Goal: Task Accomplishment & Management: Use online tool/utility

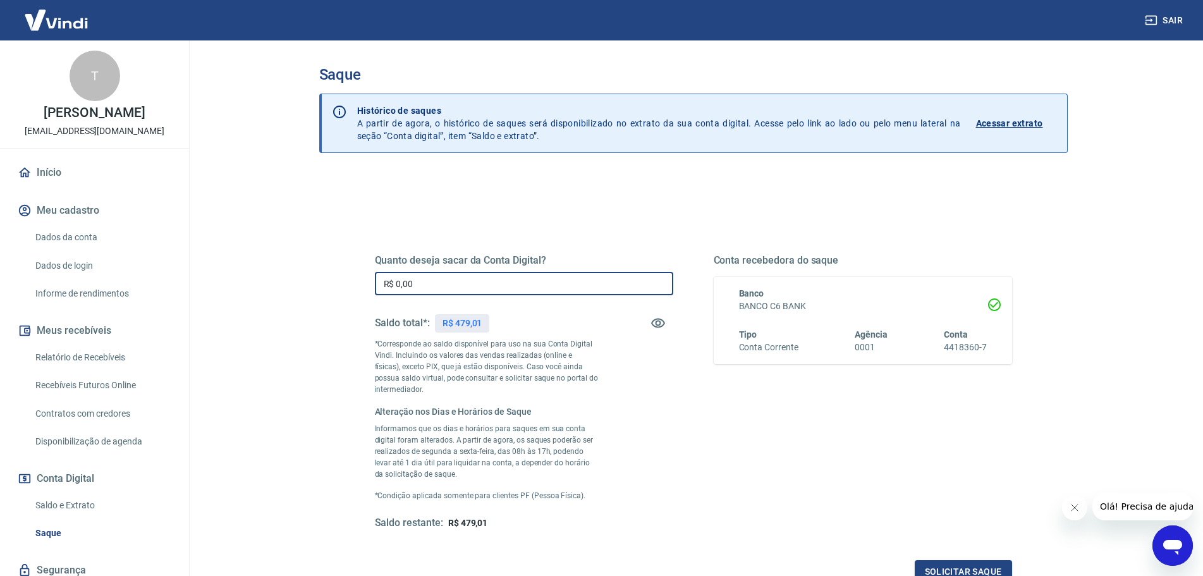
click at [590, 288] on input "R$ 0,00" at bounding box center [524, 283] width 298 height 23
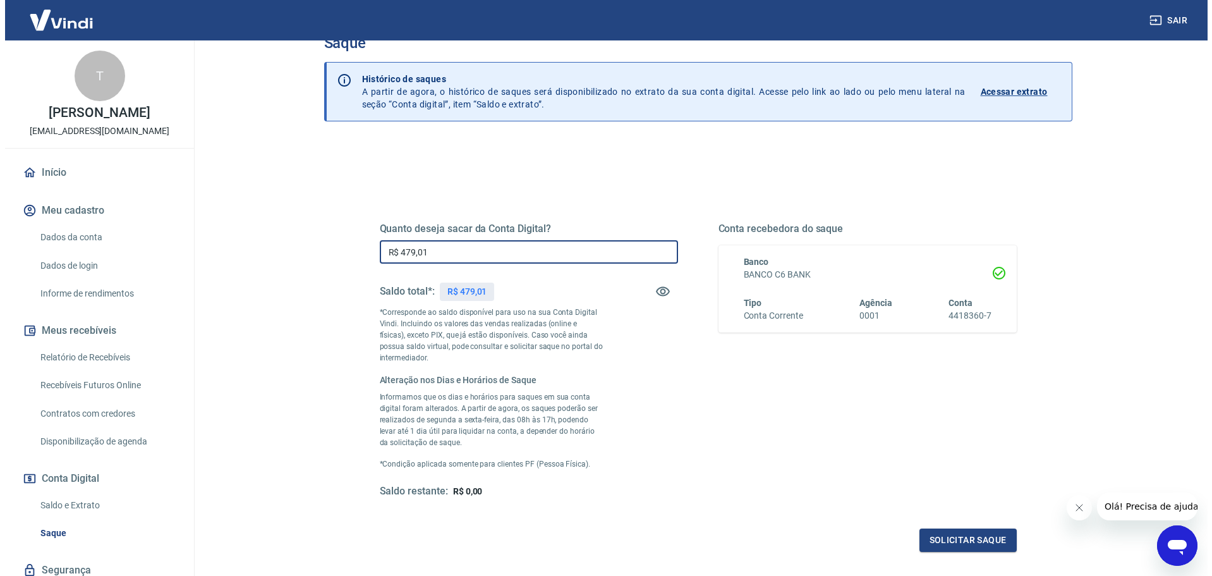
scroll to position [155, 0]
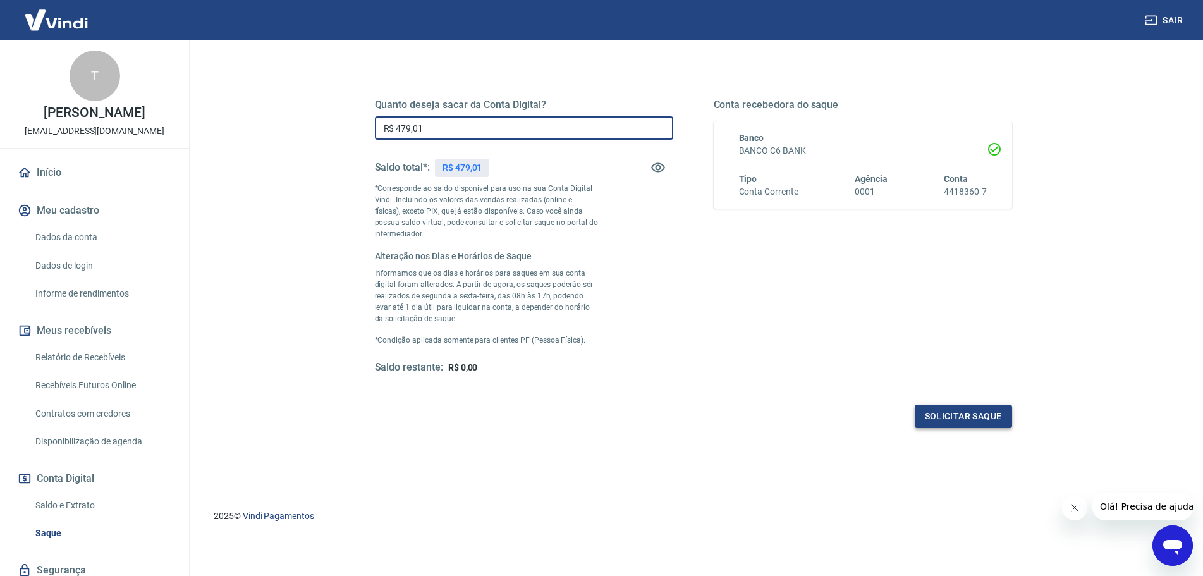
type input "R$ 479,01"
click at [969, 413] on button "Solicitar saque" at bounding box center [962, 415] width 97 height 23
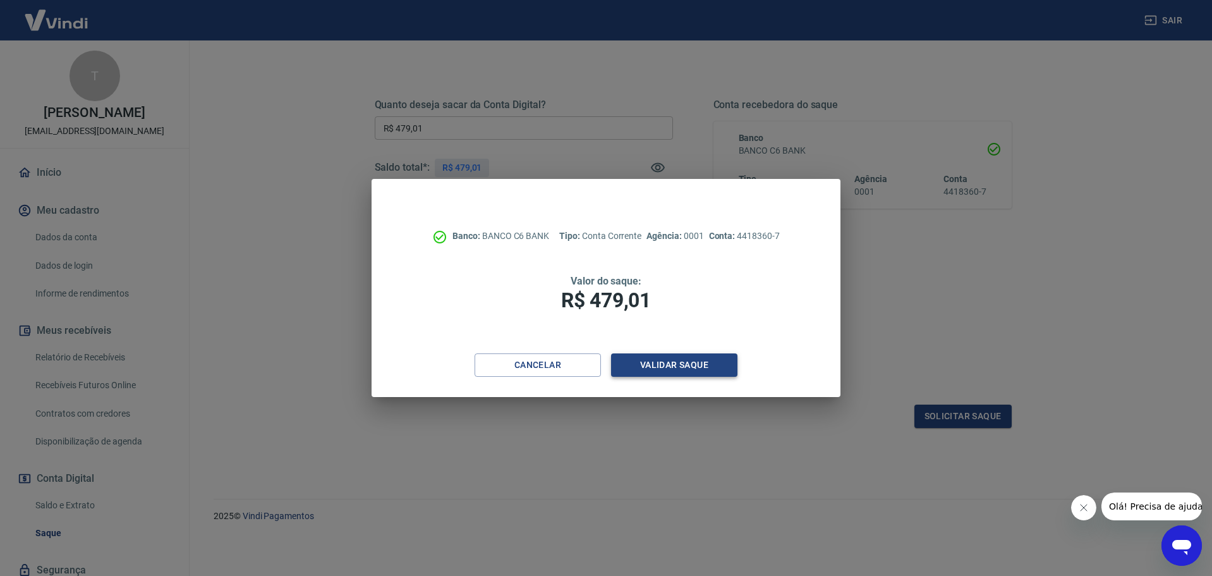
click at [674, 363] on button "Validar saque" at bounding box center [674, 364] width 126 height 23
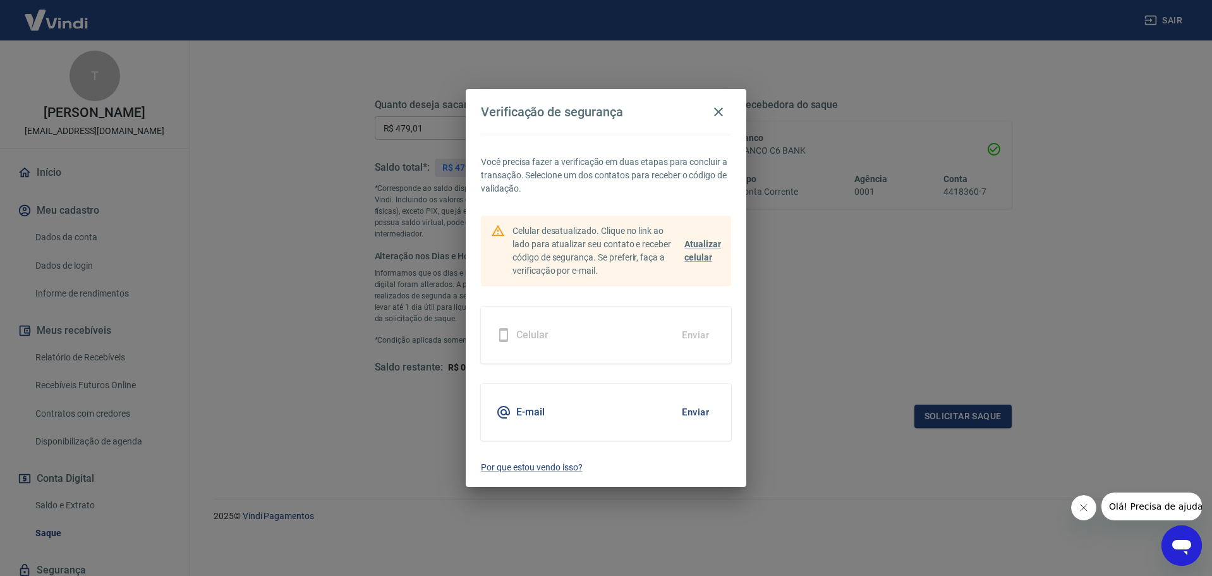
click at [708, 416] on button "Enviar" at bounding box center [695, 412] width 41 height 27
click at [709, 411] on button "Enviar" at bounding box center [695, 412] width 41 height 27
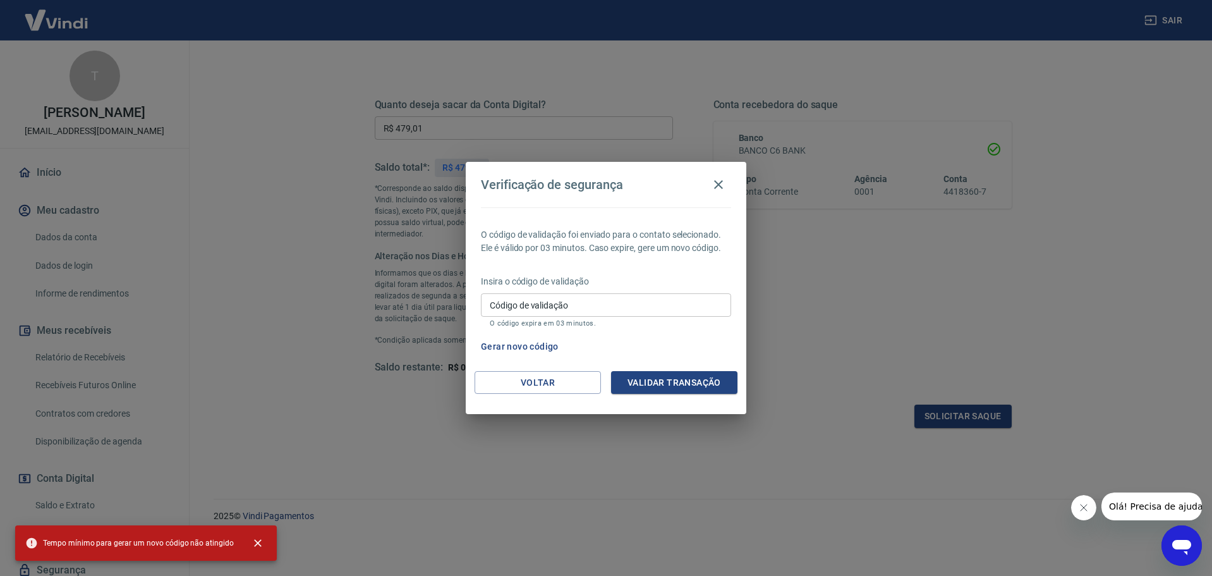
click at [519, 311] on input "Código de validação" at bounding box center [606, 304] width 250 height 23
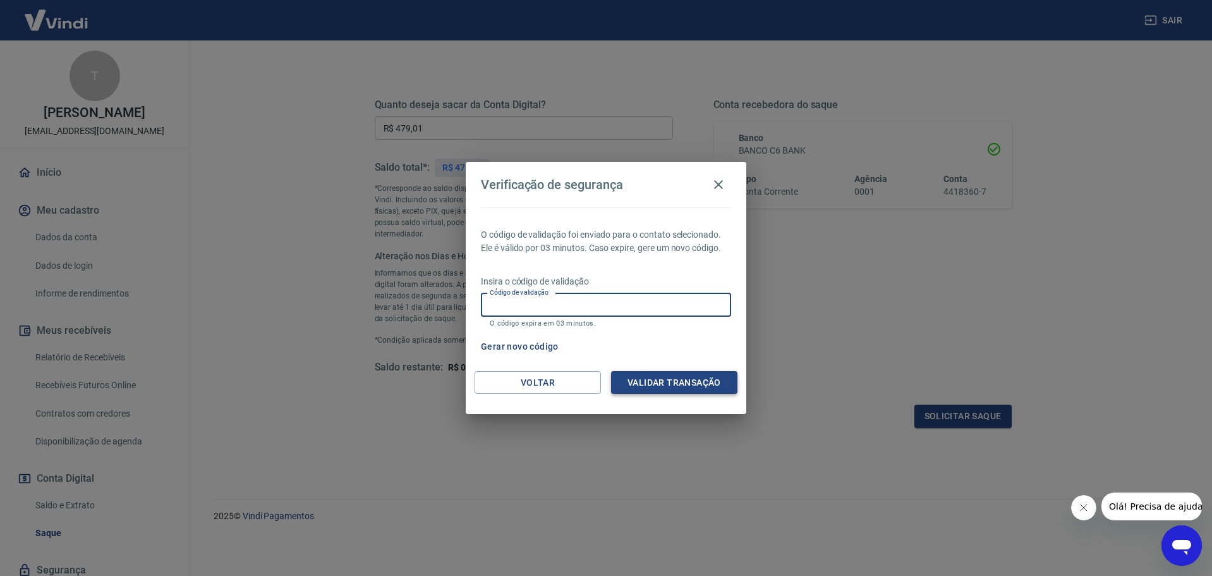
paste input "857666"
type input "857666"
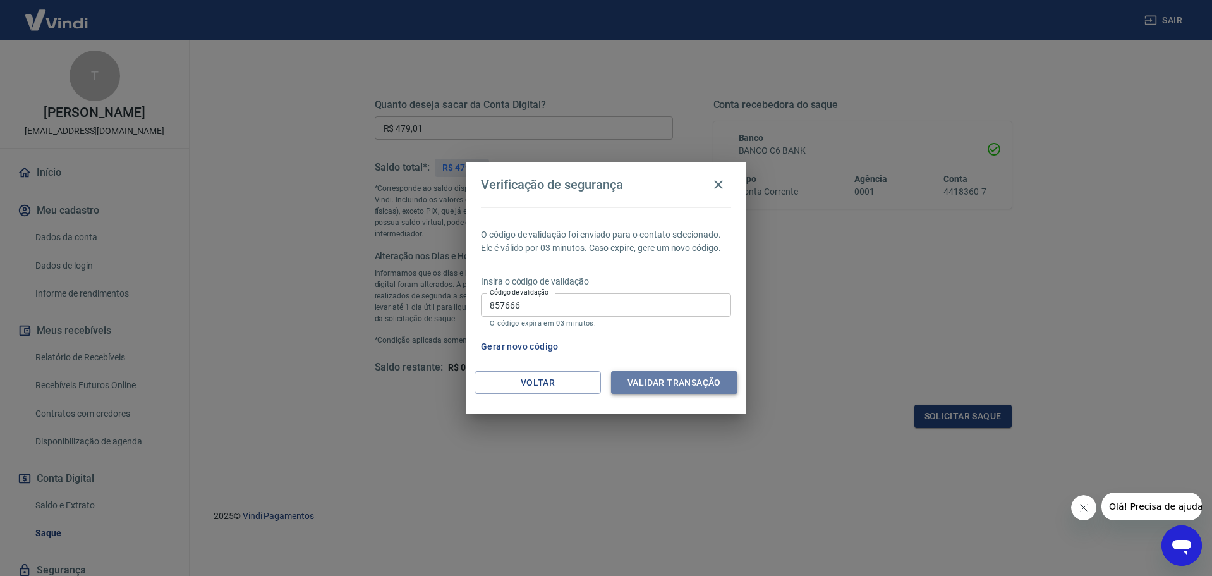
click at [698, 386] on button "Validar transação" at bounding box center [674, 382] width 126 height 23
